Goal: Check status

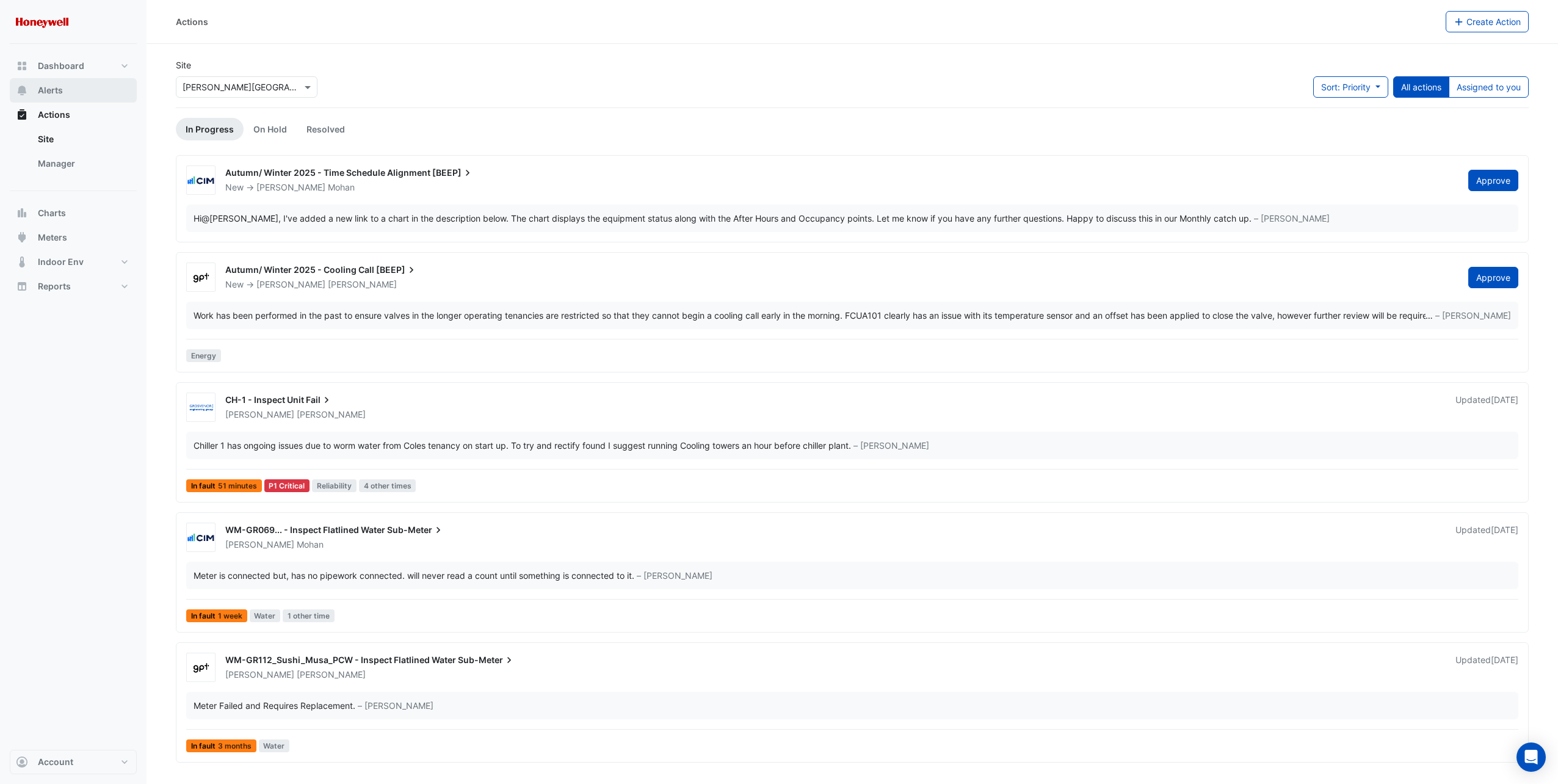
click at [47, 93] on span "Alerts" at bounding box center [51, 90] width 25 height 12
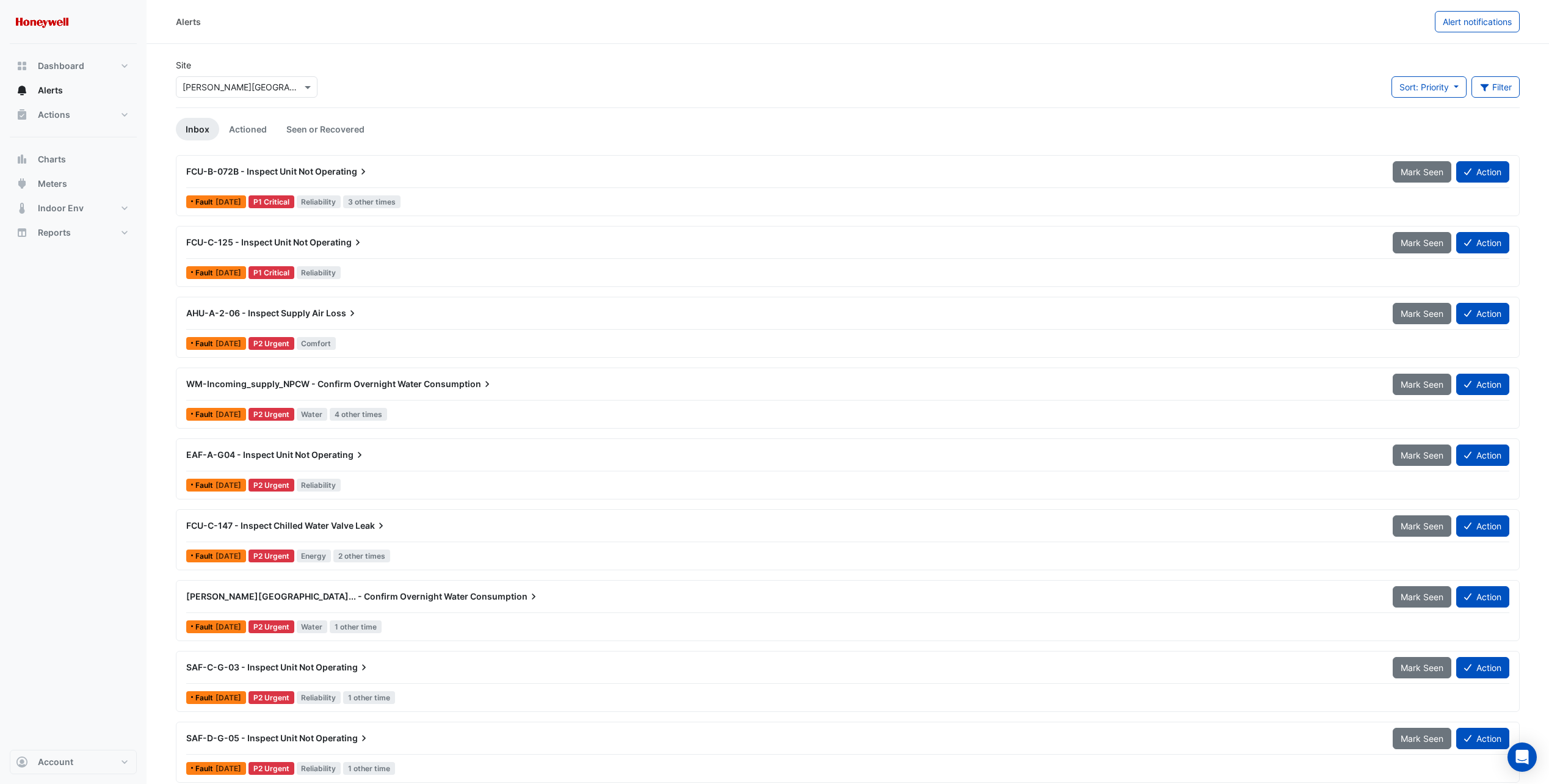
click at [333, 311] on span "Loss" at bounding box center [342, 313] width 32 height 12
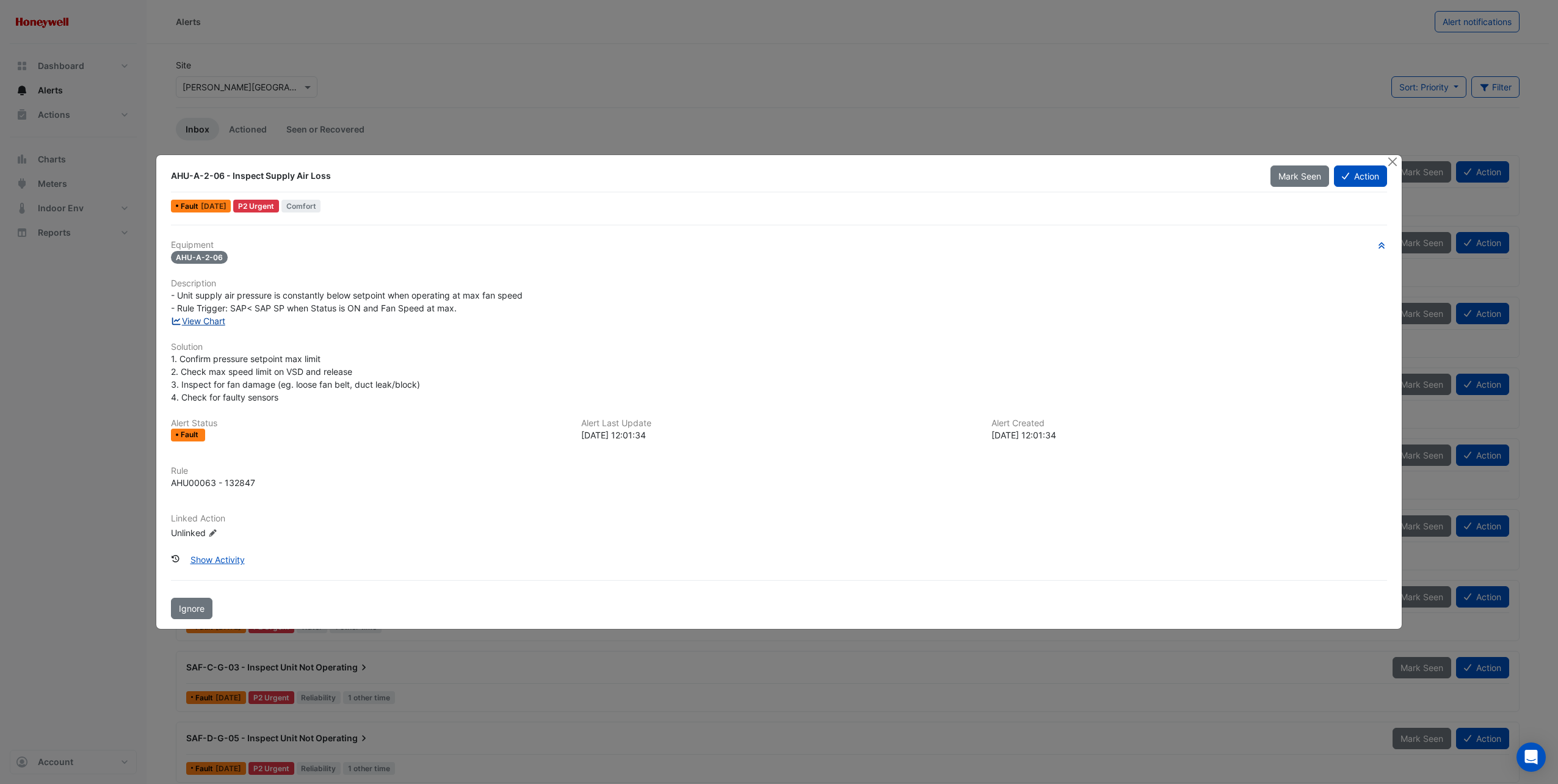
click at [216, 320] on link "View Chart" at bounding box center [197, 321] width 54 height 10
click at [1393, 161] on button "Close" at bounding box center [1393, 161] width 13 height 13
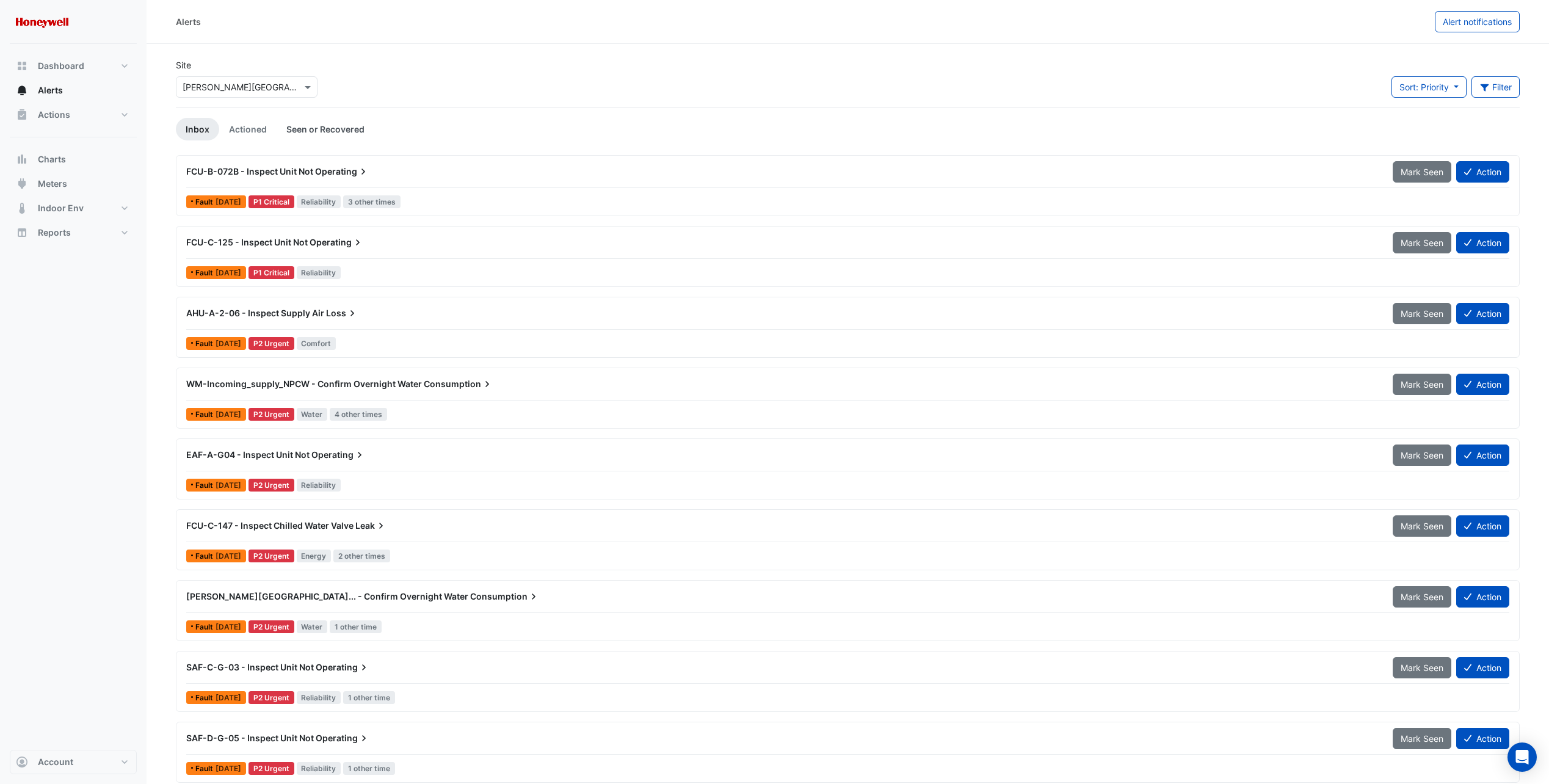
click at [337, 129] on link "Seen or Recovered" at bounding box center [325, 129] width 98 height 23
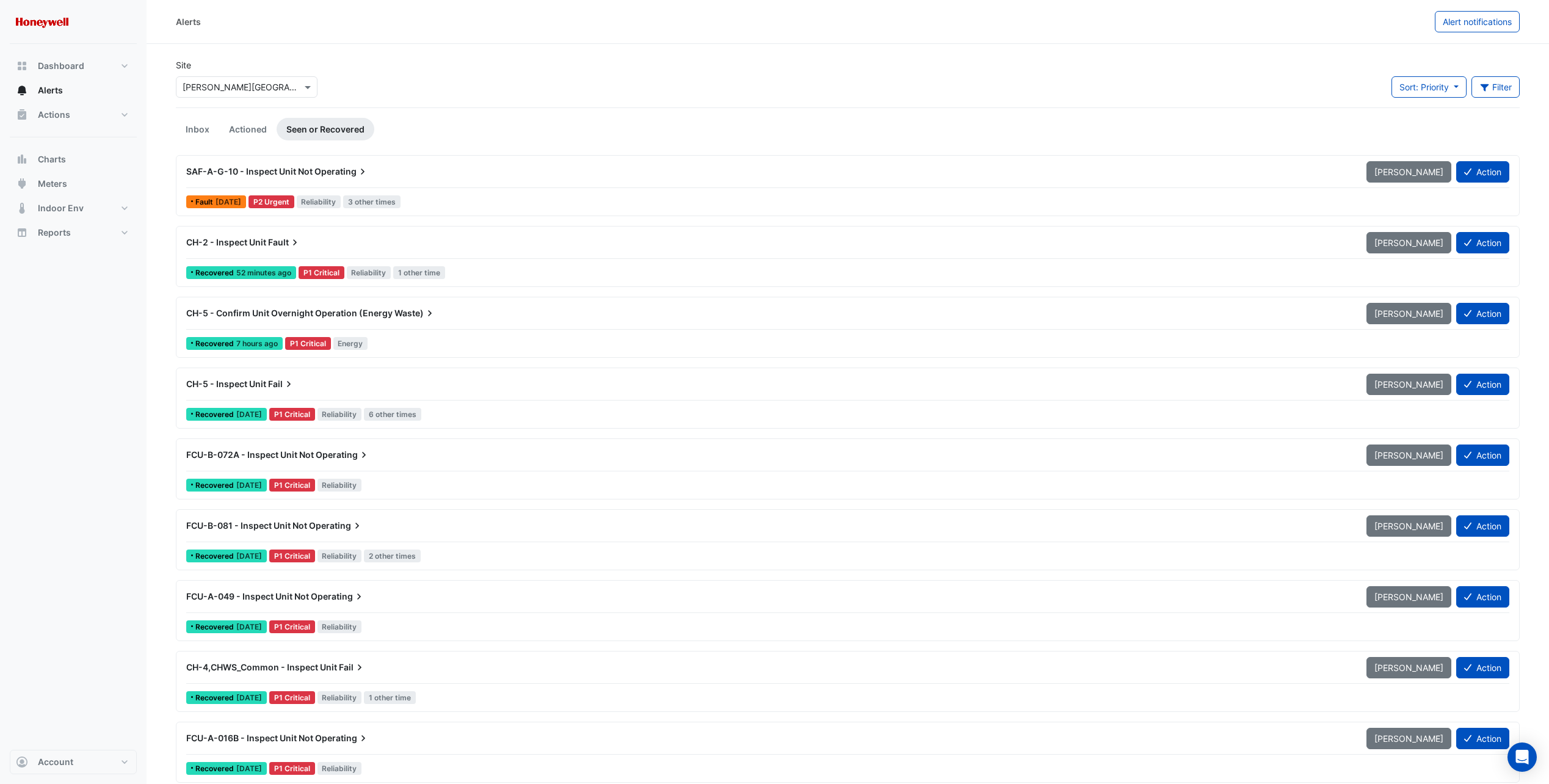
click at [371, 314] on span "CH-5 - Confirm Unit Overnight Operation (Energy" at bounding box center [289, 313] width 206 height 10
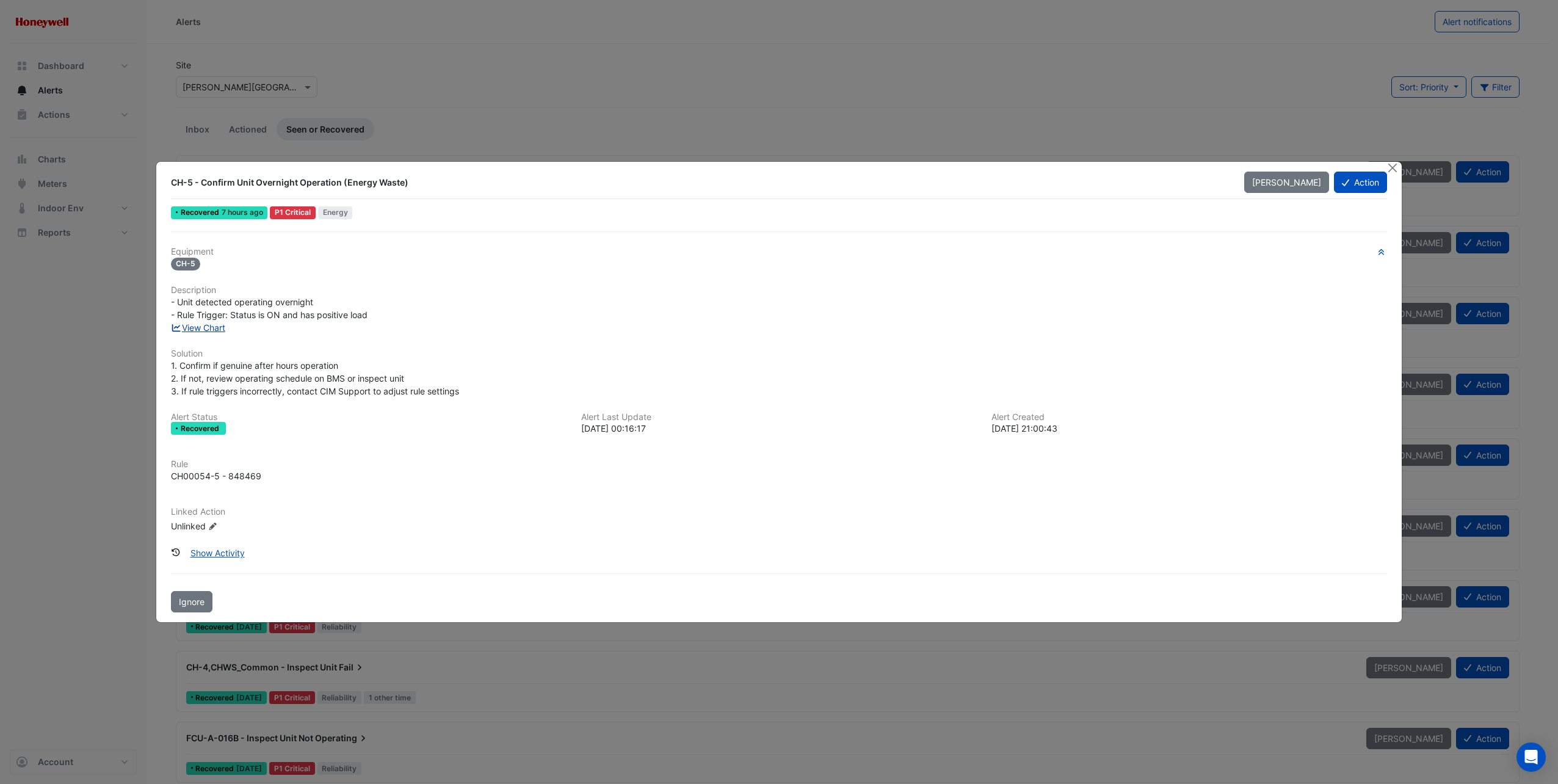
click at [211, 329] on link "View Chart" at bounding box center [197, 327] width 54 height 10
